Goal: Information Seeking & Learning: Learn about a topic

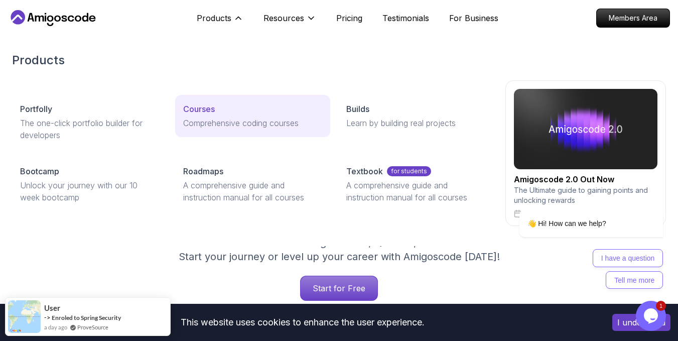
click at [201, 104] on p "Courses" at bounding box center [199, 109] width 32 height 12
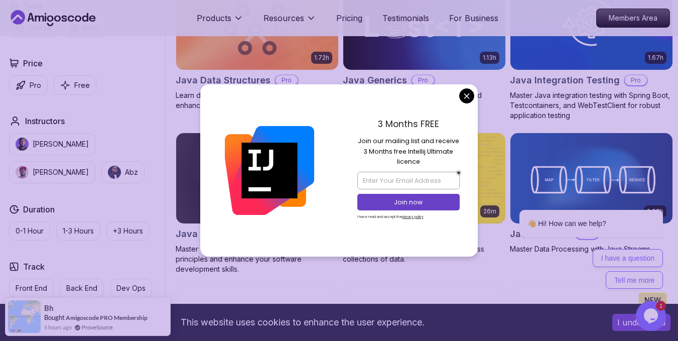
scroll to position [1405, 0]
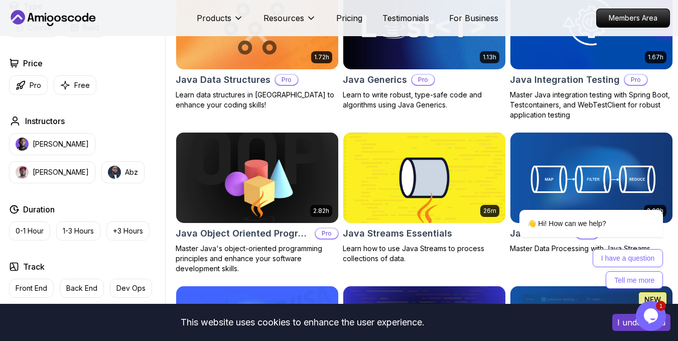
drag, startPoint x: 467, startPoint y: 96, endPoint x: 454, endPoint y: 101, distance: 13.7
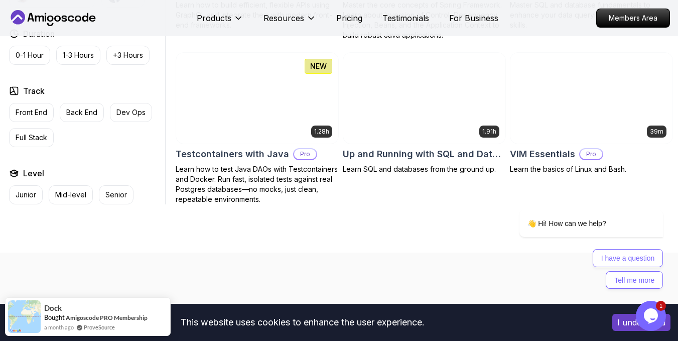
scroll to position [2609, 0]
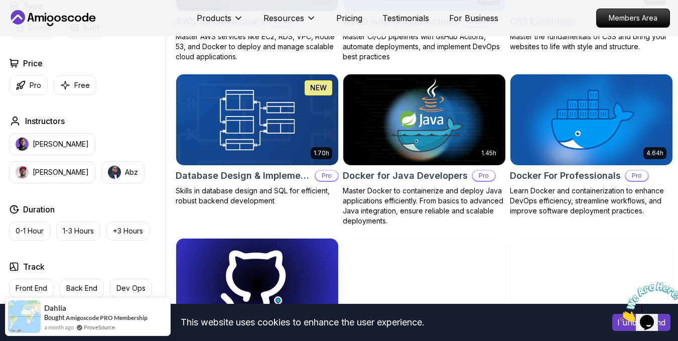
scroll to position [853, 0]
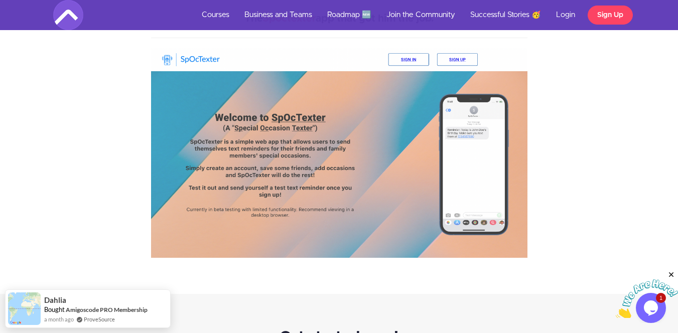
scroll to position [2509, 0]
